Goal: Register for event/course

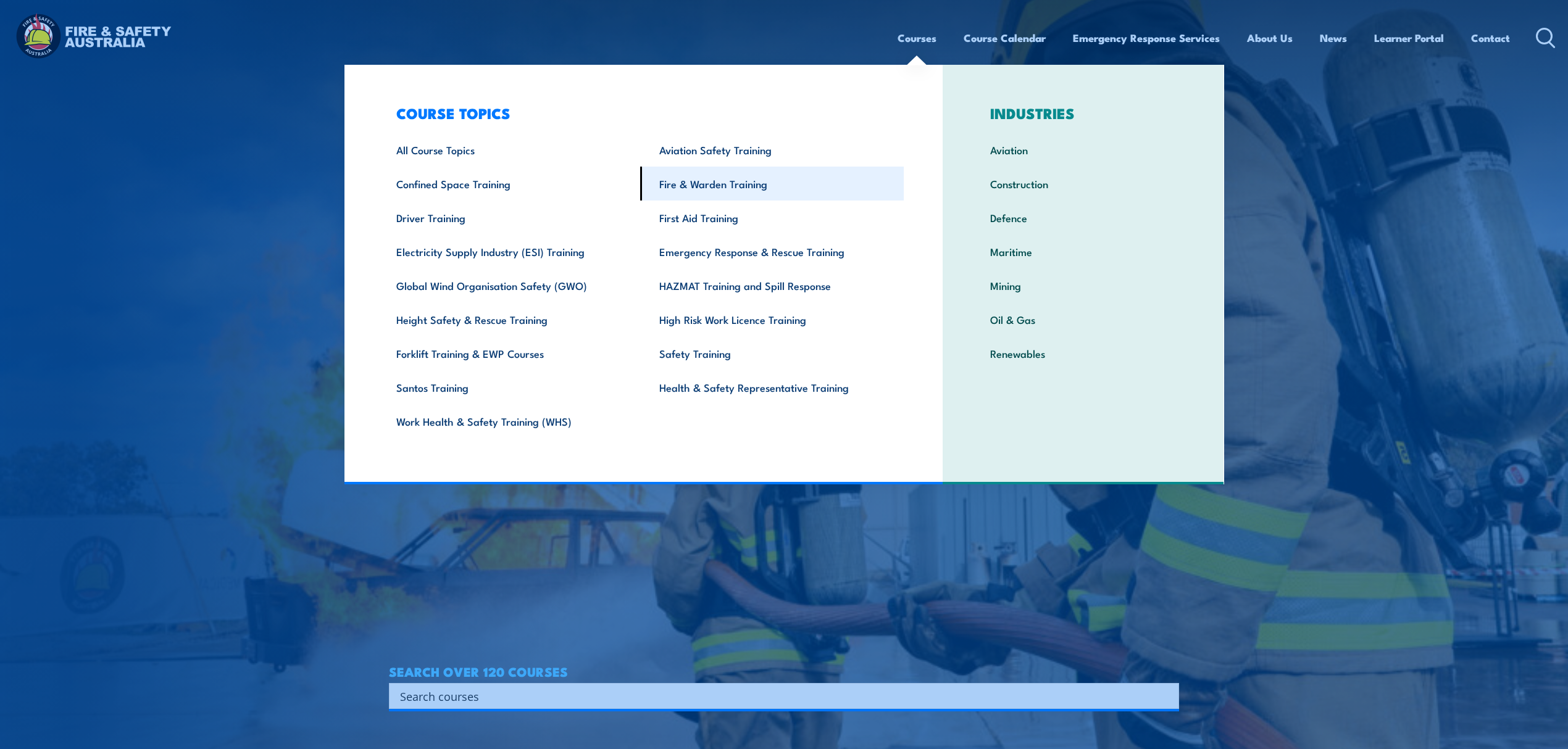
click at [732, 182] on link "Fire & Warden Training" at bounding box center [771, 183] width 264 height 34
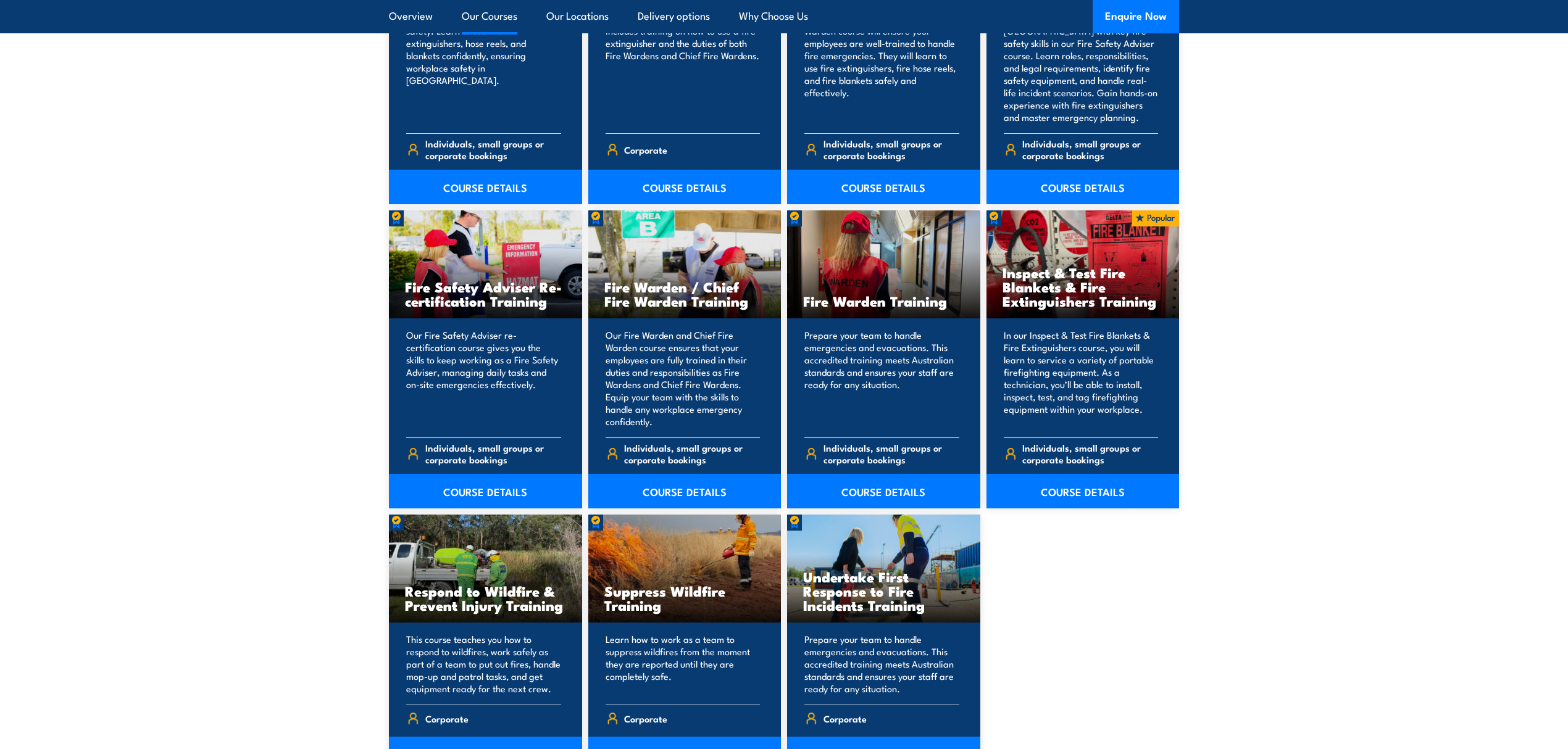
scroll to position [1481, 0]
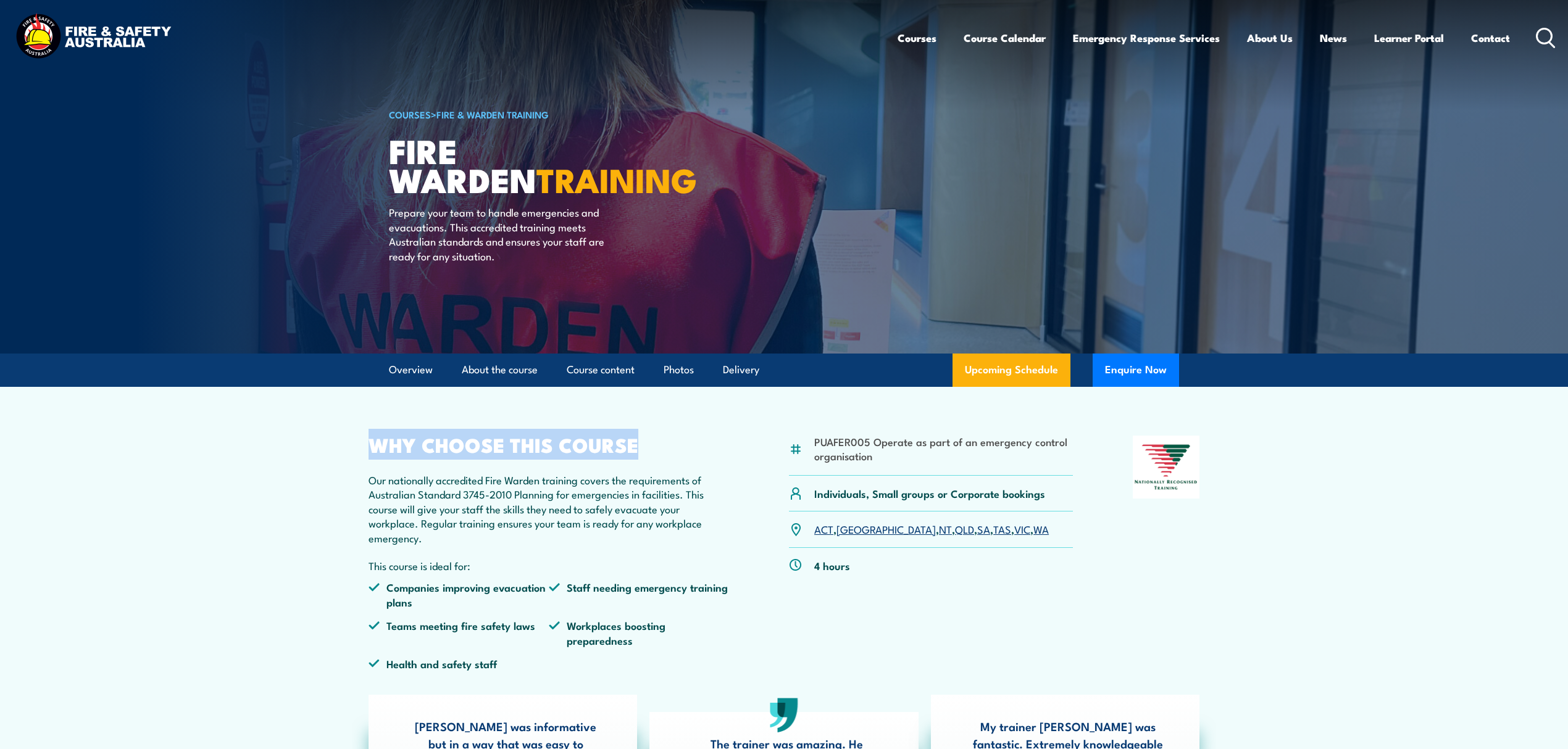
drag, startPoint x: 369, startPoint y: 453, endPoint x: 638, endPoint y: 440, distance: 269.3
click at [638, 440] on h2 "WHY CHOOSE THIS COURSE" at bounding box center [549, 443] width 361 height 17
click at [641, 442] on h2 "WHY CHOOSE THIS COURSE" at bounding box center [549, 443] width 361 height 17
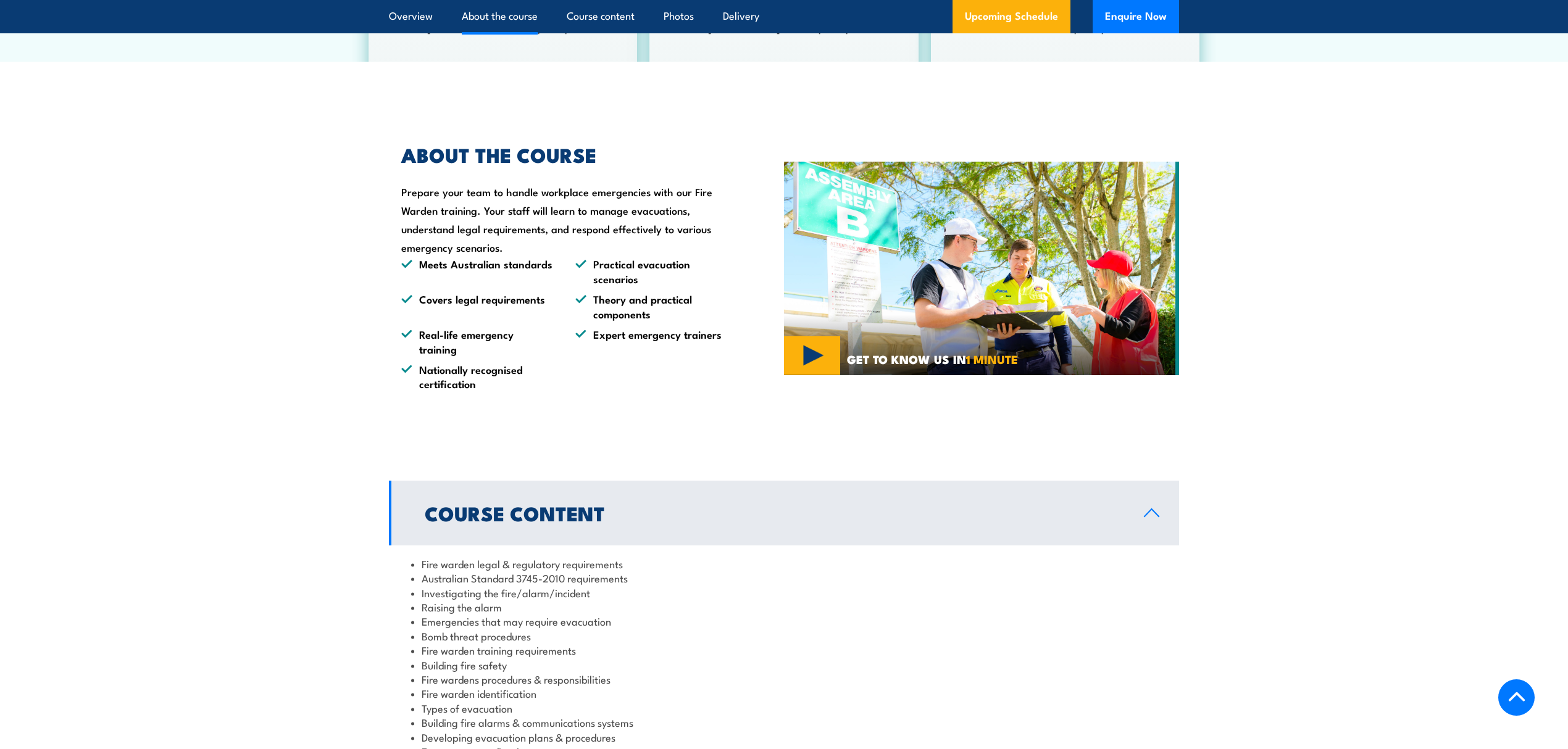
scroll to position [823, 0]
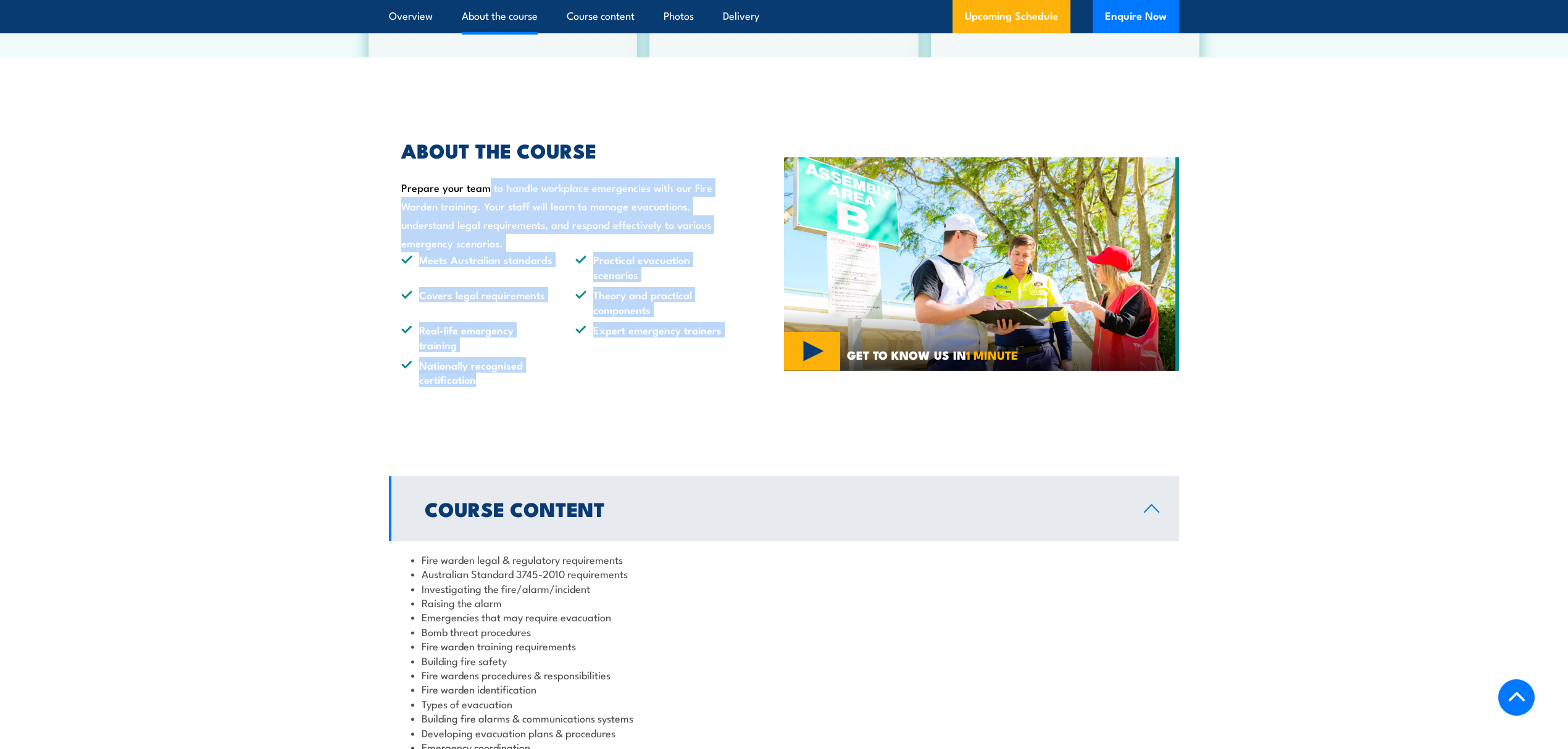
drag, startPoint x: 480, startPoint y: 380, endPoint x: 389, endPoint y: 182, distance: 217.9
click at [389, 182] on div "ABOUT THE COURSE Prepare your team to handle workplace emergencies with our Fir…" at bounding box center [558, 264] width 339 height 245
click at [515, 234] on div "ABOUT THE COURSE Prepare your team to handle workplace emergencies with our Fir…" at bounding box center [558, 264] width 339 height 245
drag, startPoint x: 400, startPoint y: 193, endPoint x: 569, endPoint y: 396, distance: 264.1
click at [569, 396] on div "ABOUT THE COURSE Prepare your team to handle workplace emergencies with our Fir…" at bounding box center [586, 264] width 395 height 307
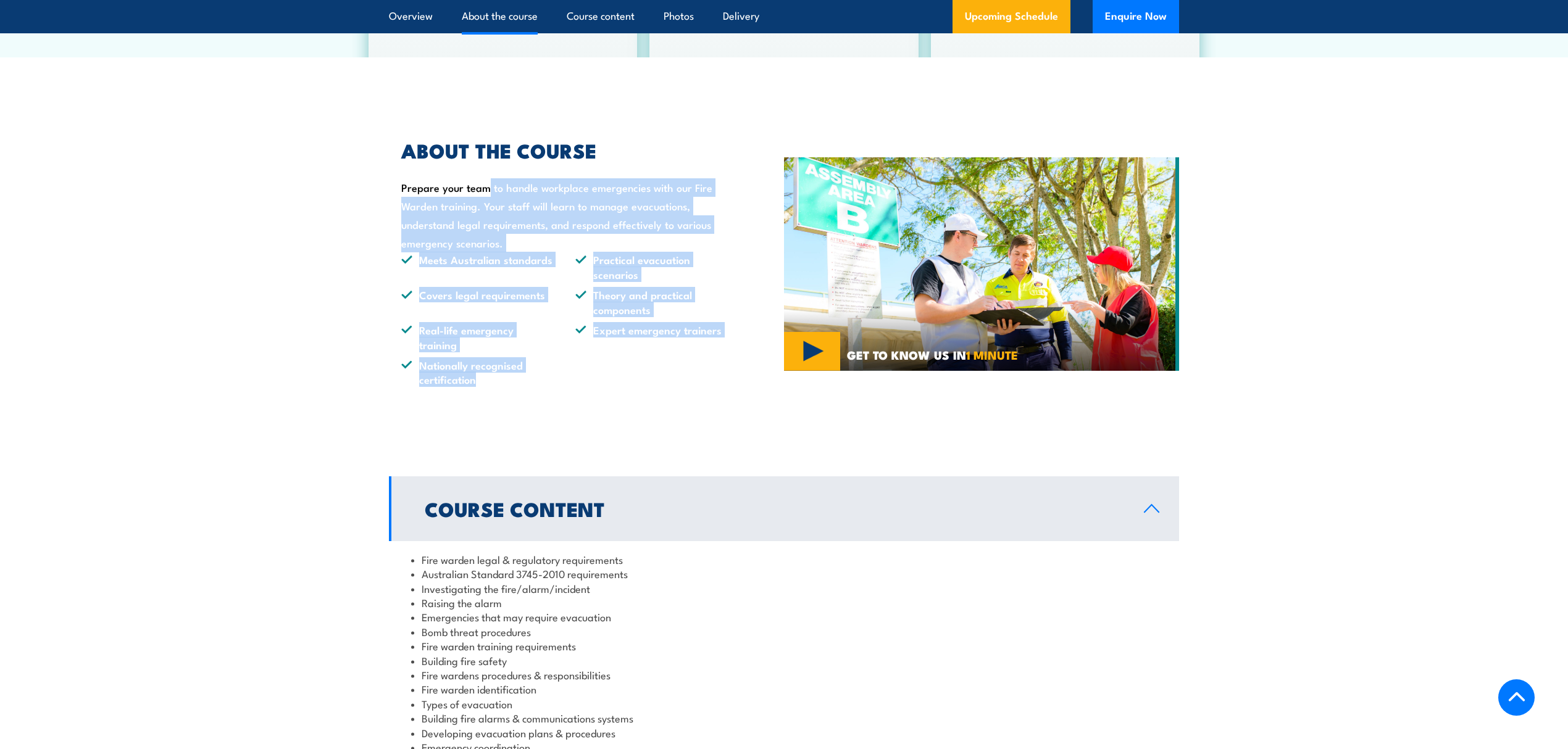
click at [569, 396] on div "ABOUT THE COURSE Prepare your team to handle workplace emergencies with our Fir…" at bounding box center [586, 264] width 395 height 307
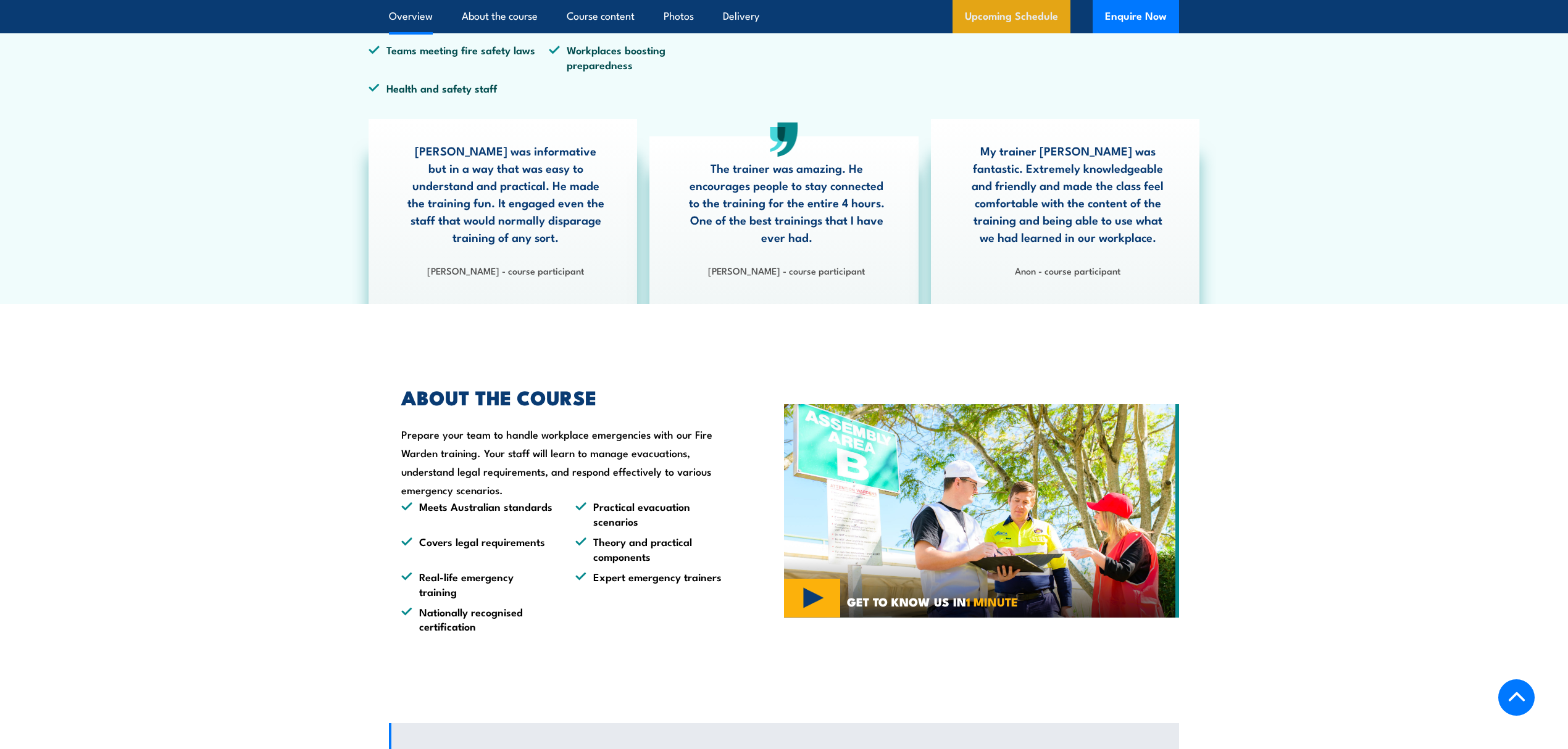
click at [1010, 8] on link "Upcoming Schedule" at bounding box center [1011, 16] width 118 height 34
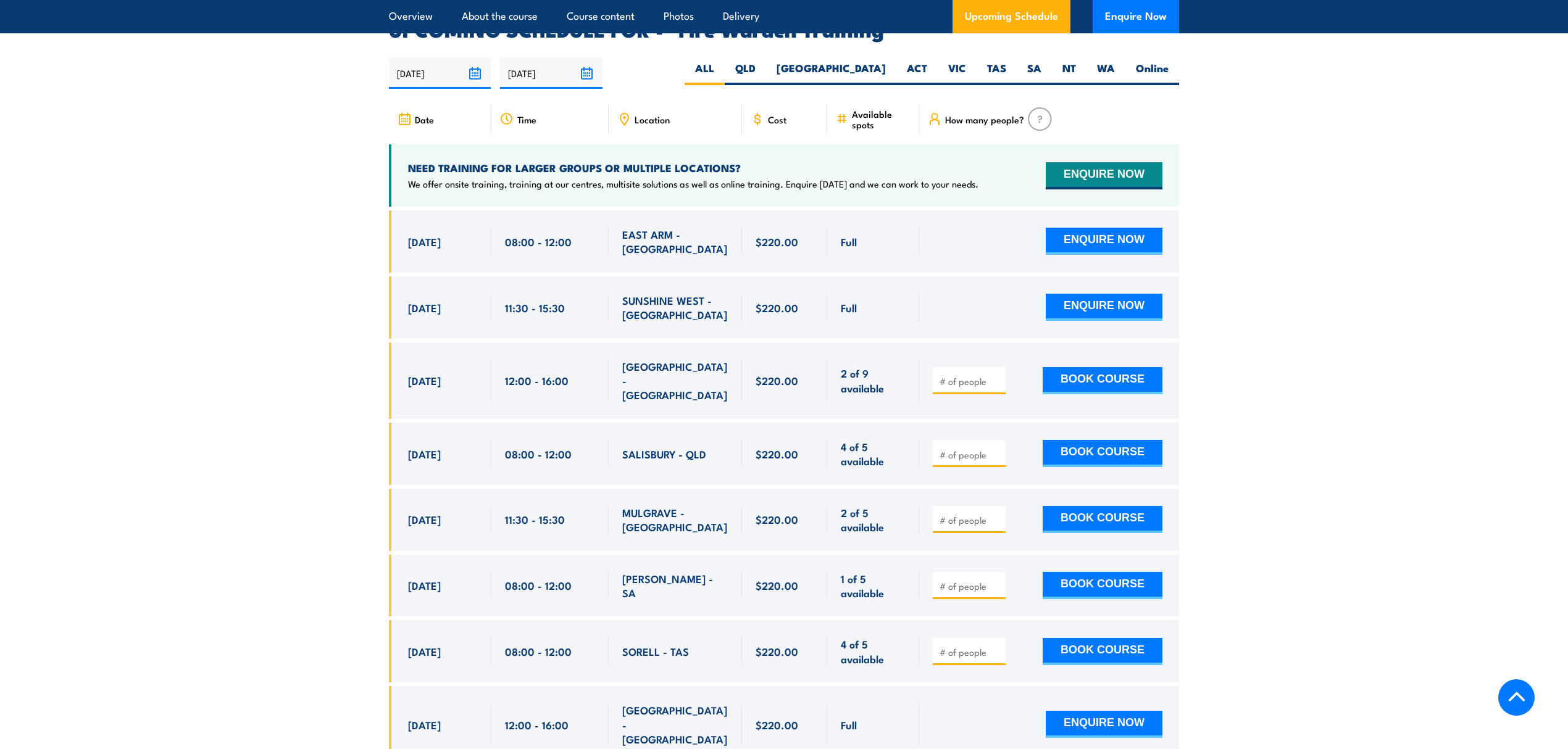
scroll to position [2294, 0]
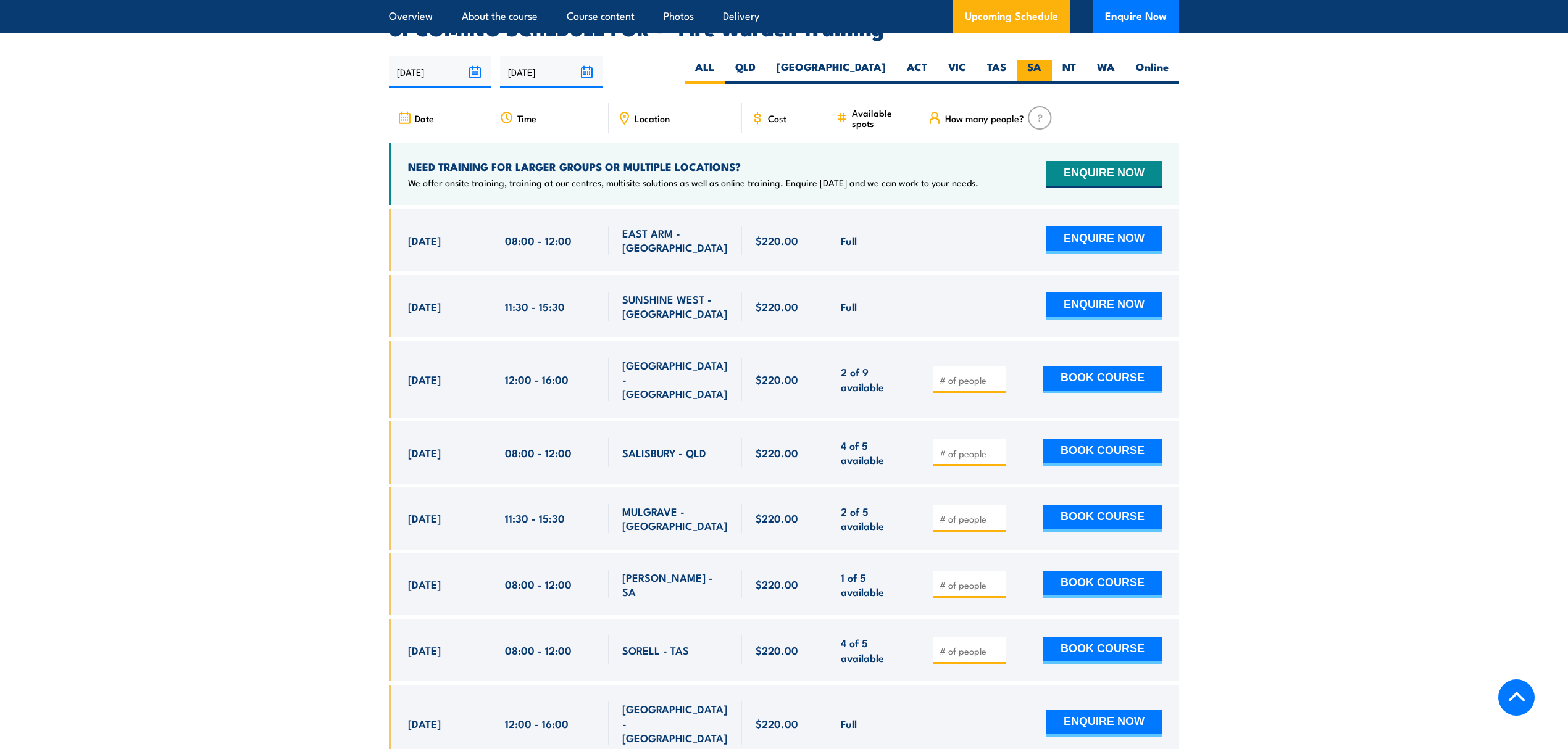
click at [1045, 60] on label "SA" at bounding box center [1034, 72] width 36 height 24
click at [1045, 60] on input "SA" at bounding box center [1045, 64] width 8 height 8
radio input "true"
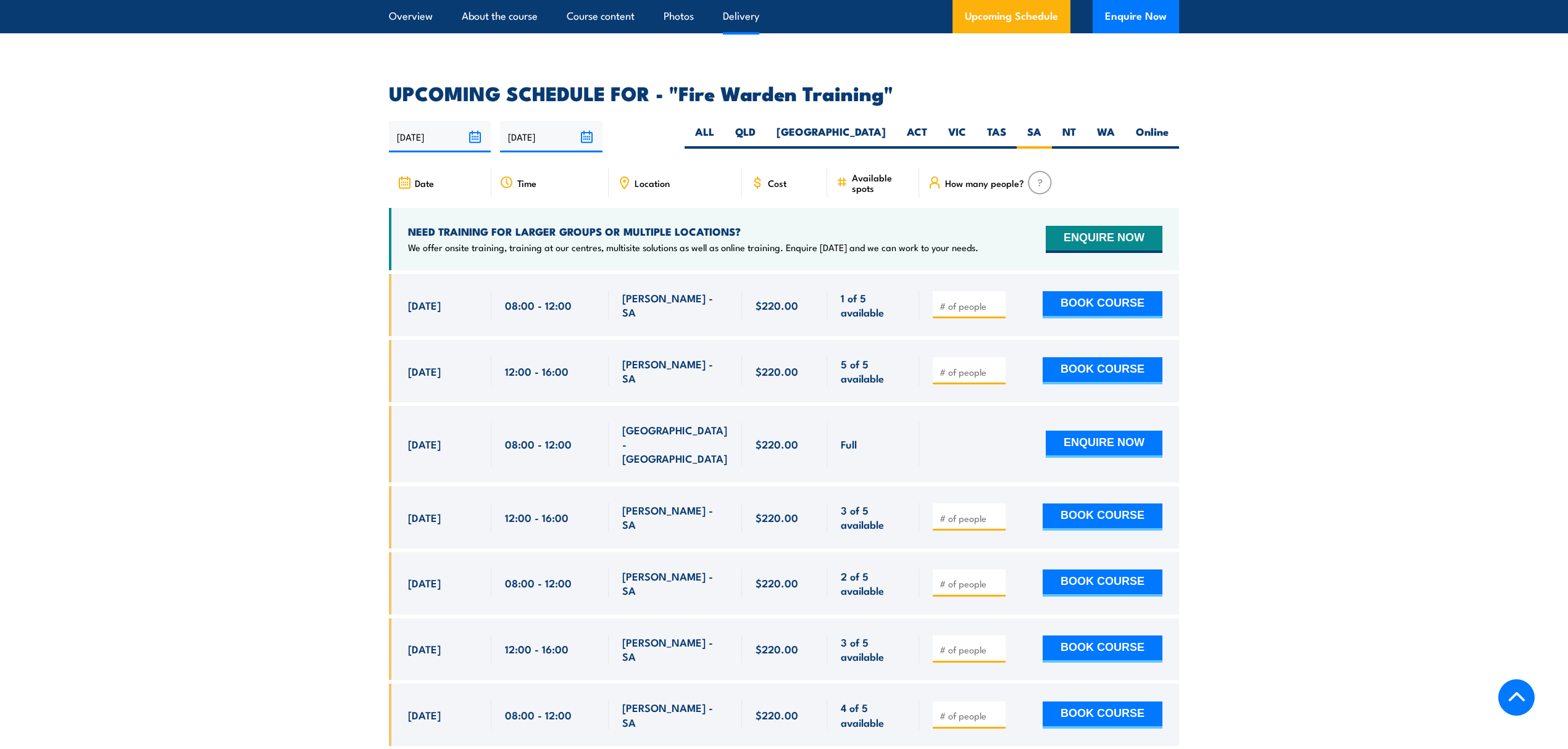
scroll to position [2294, 0]
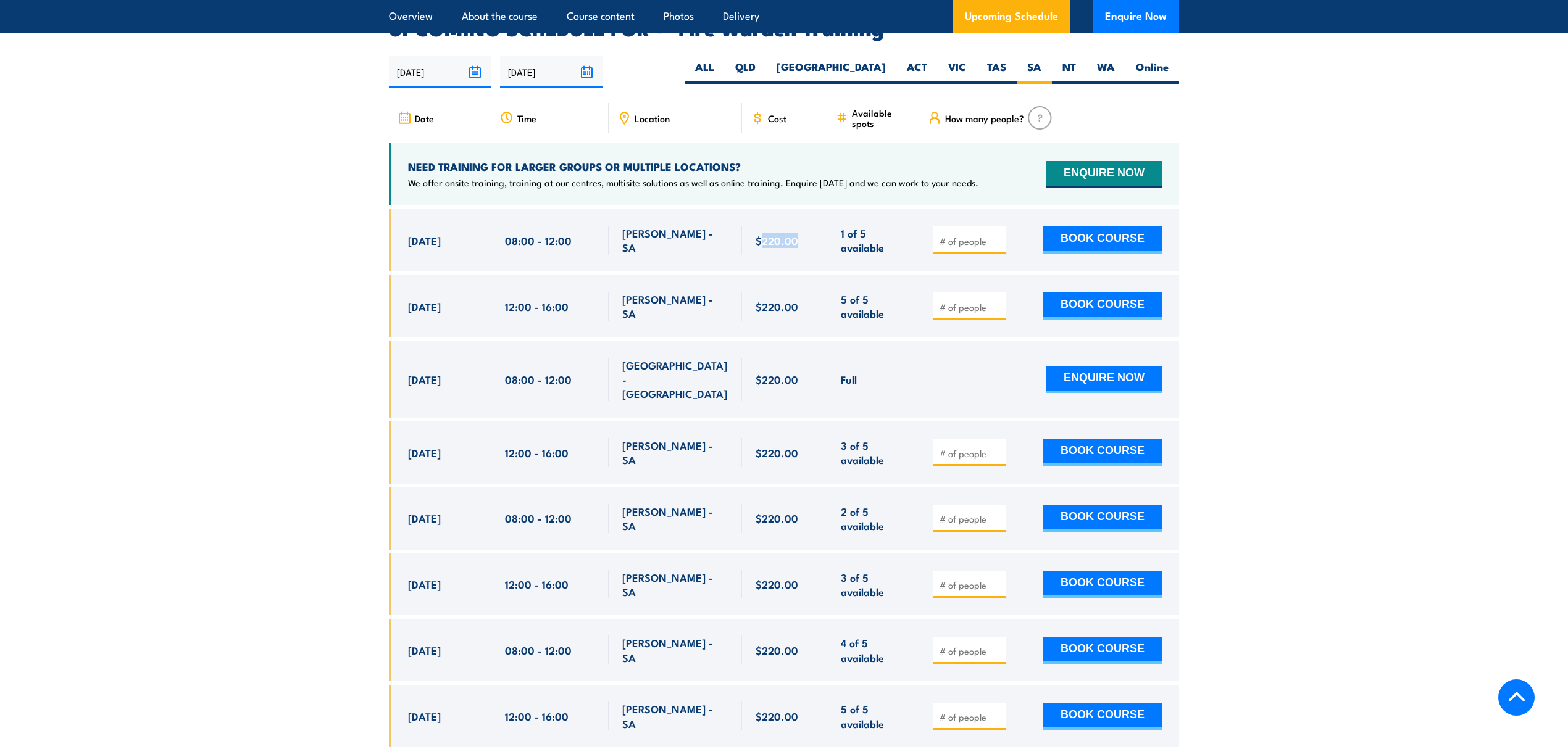
drag, startPoint x: 808, startPoint y: 221, endPoint x: 758, endPoint y: 223, distance: 50.0
click at [758, 226] on div "$220.00" at bounding box center [785, 241] width 58 height 29
click at [758, 234] on span "$220.00" at bounding box center [777, 241] width 43 height 15
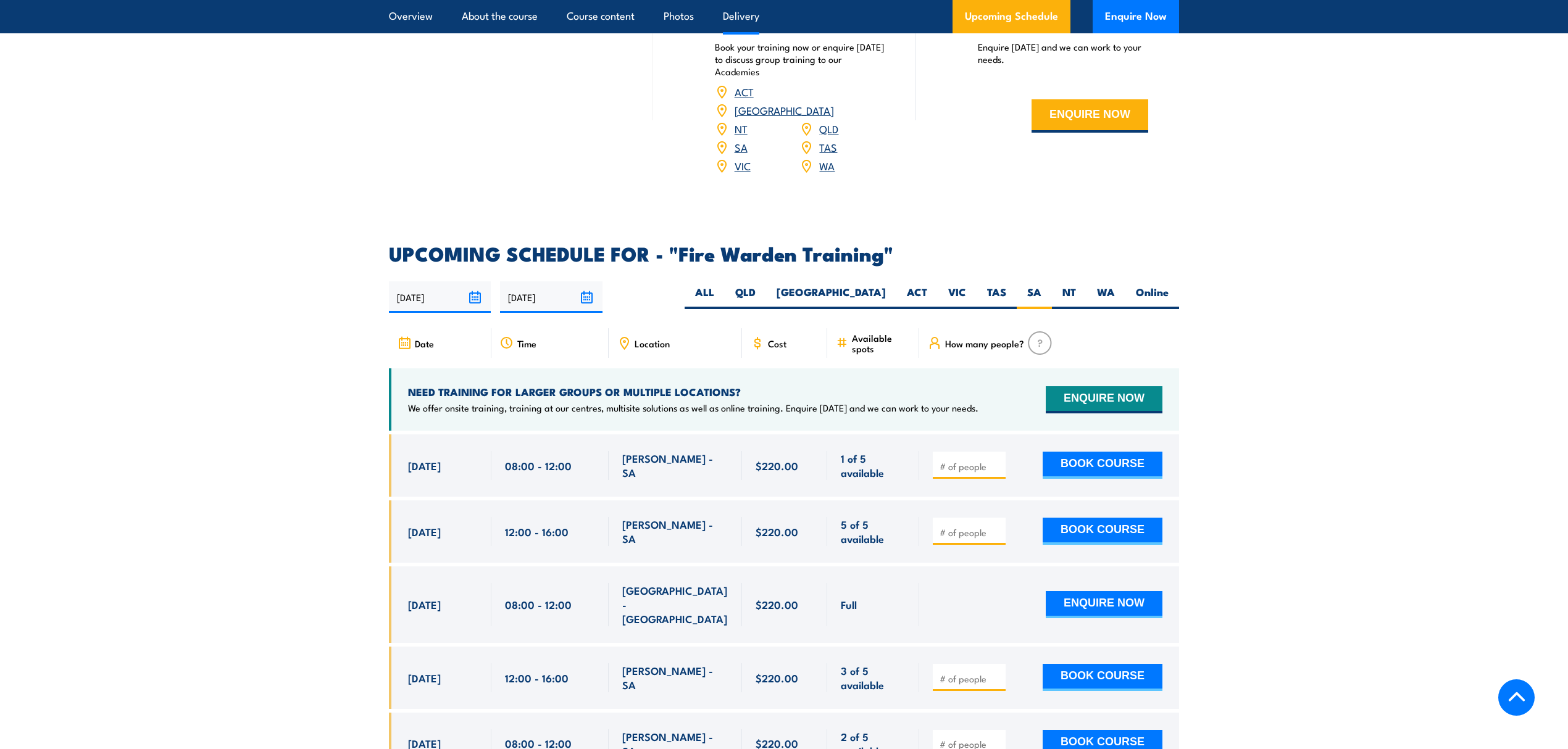
scroll to position [2047, 0]
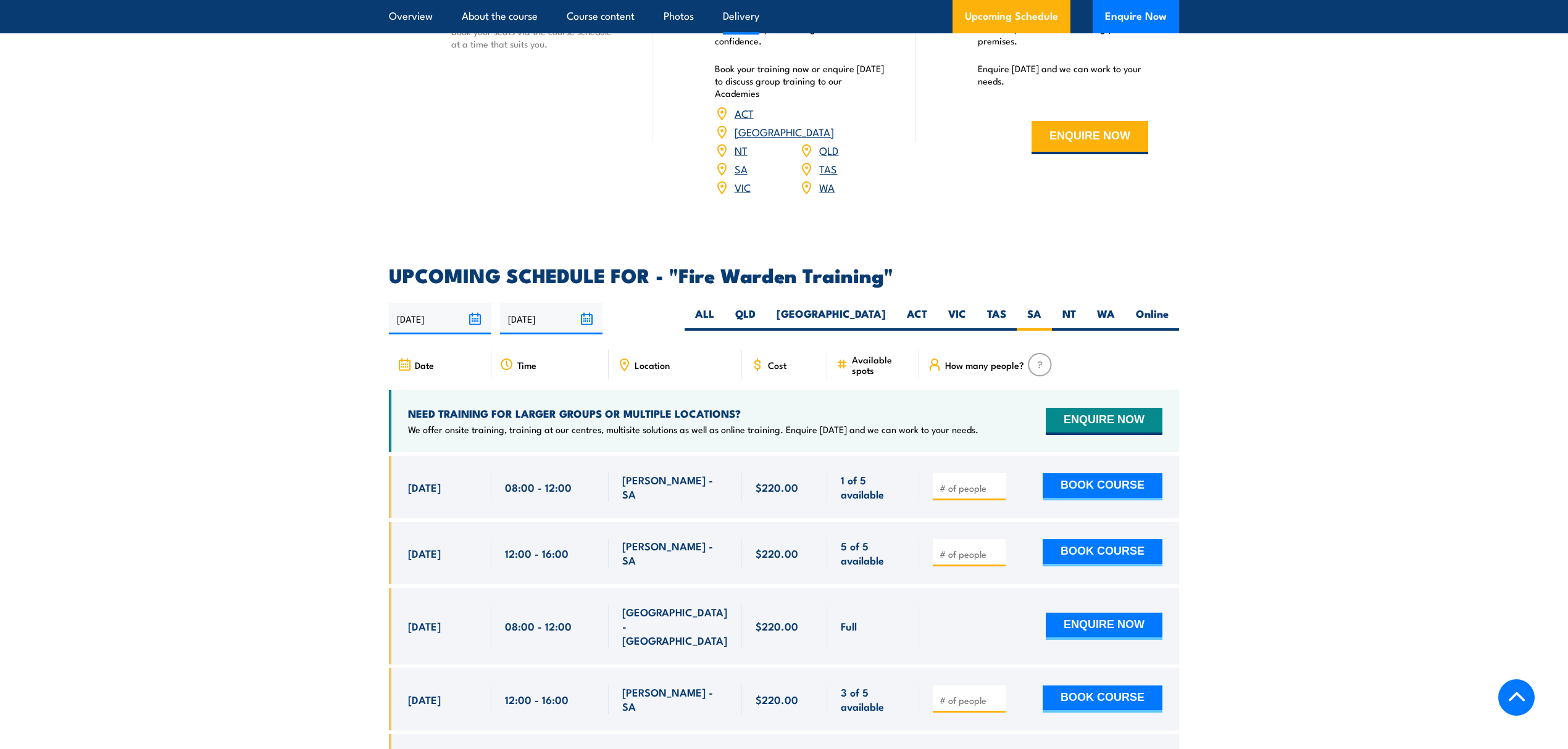
click at [1228, 200] on div "COURSES > Fire & Warden Training Fire Warden TRAINING Prepare your team to hand…" at bounding box center [784, 228] width 1568 height 4551
